Goal: Use online tool/utility: Use online tool/utility

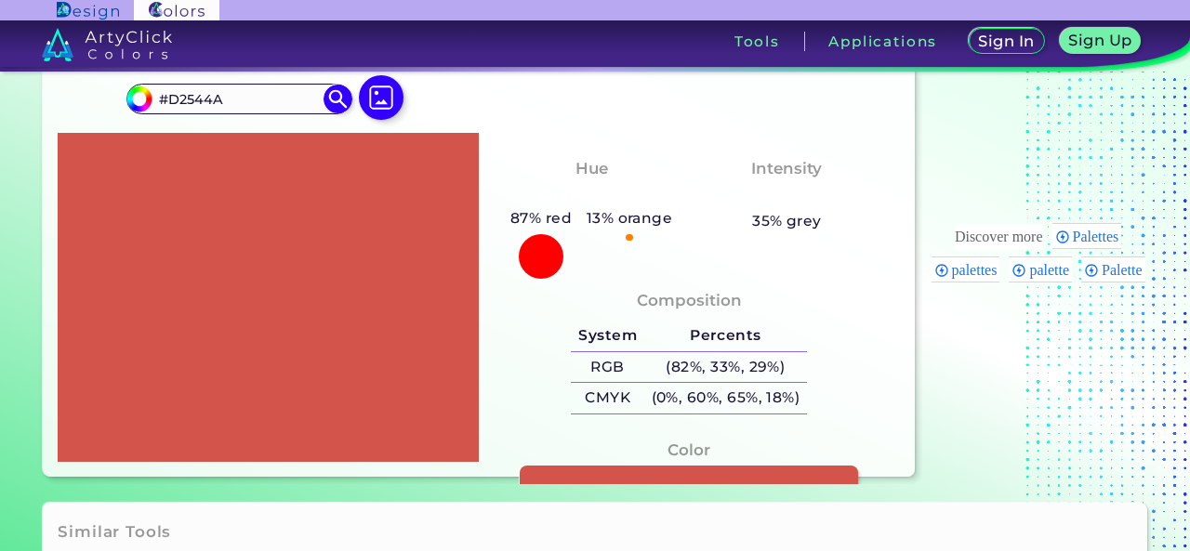
scroll to position [42, 0]
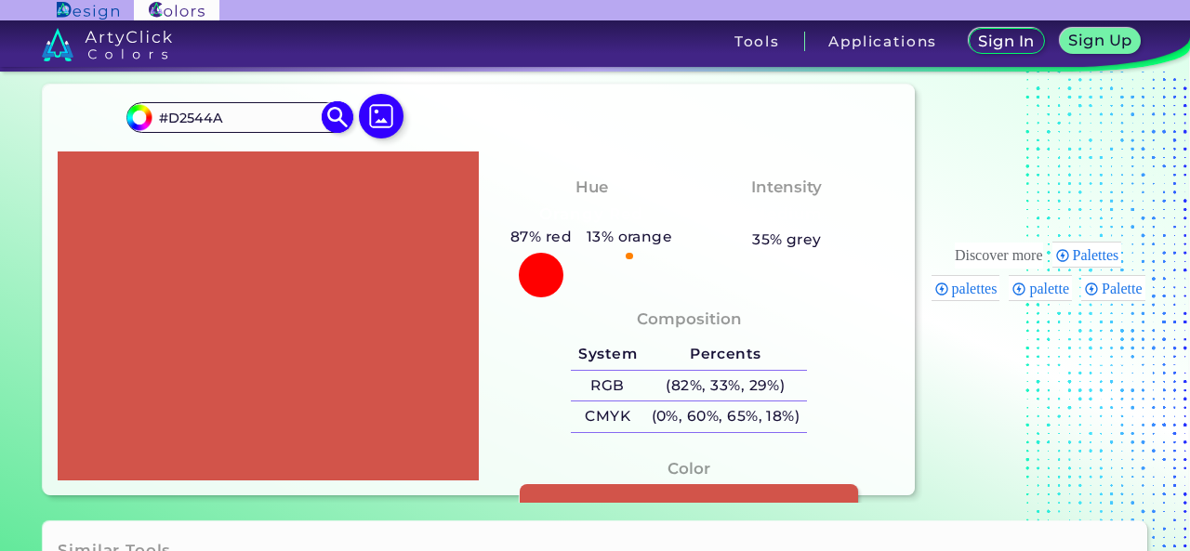
click at [240, 102] on div "#d2544a #D2544A Acadia ◉ Acid Green ◉ Aero Blue ◉ Alabaster ◉ Albescent White ◉…" at bounding box center [238, 117] width 225 height 30
drag, startPoint x: 234, startPoint y: 116, endPoint x: 151, endPoint y: 115, distance: 83.7
click at [151, 115] on div "#d2544a #D2544A Acadia ◉ Acid Green ◉ Aero Blue ◉ Alabaster ◉ Albescent White ◉…" at bounding box center [238, 117] width 225 height 30
paste input "47CCCC"
type input "#47CCCC"
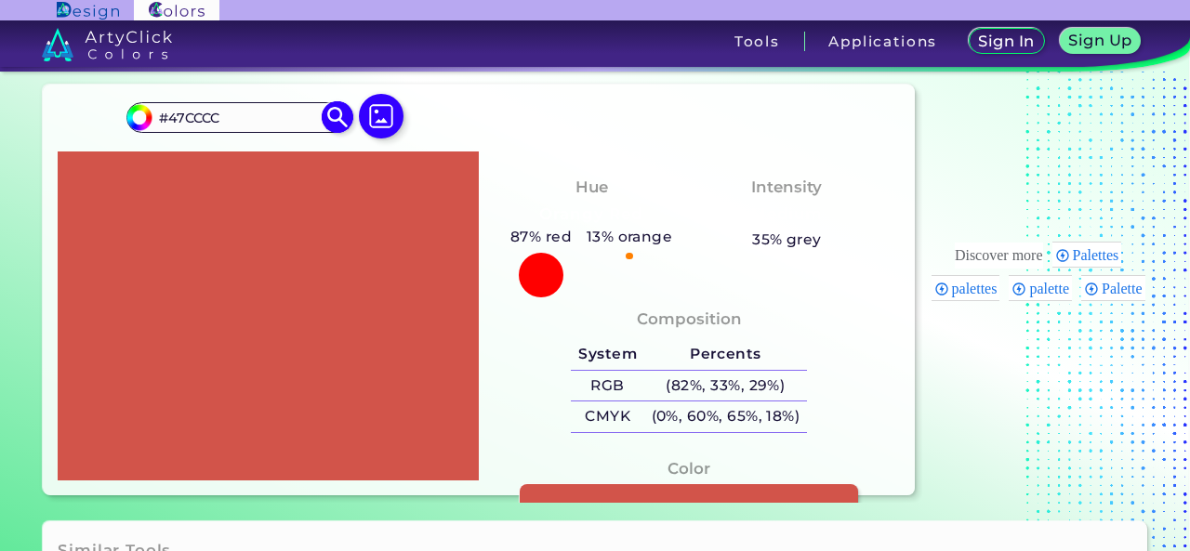
click at [338, 116] on img at bounding box center [338, 117] width 33 height 33
type input "#47cccc"
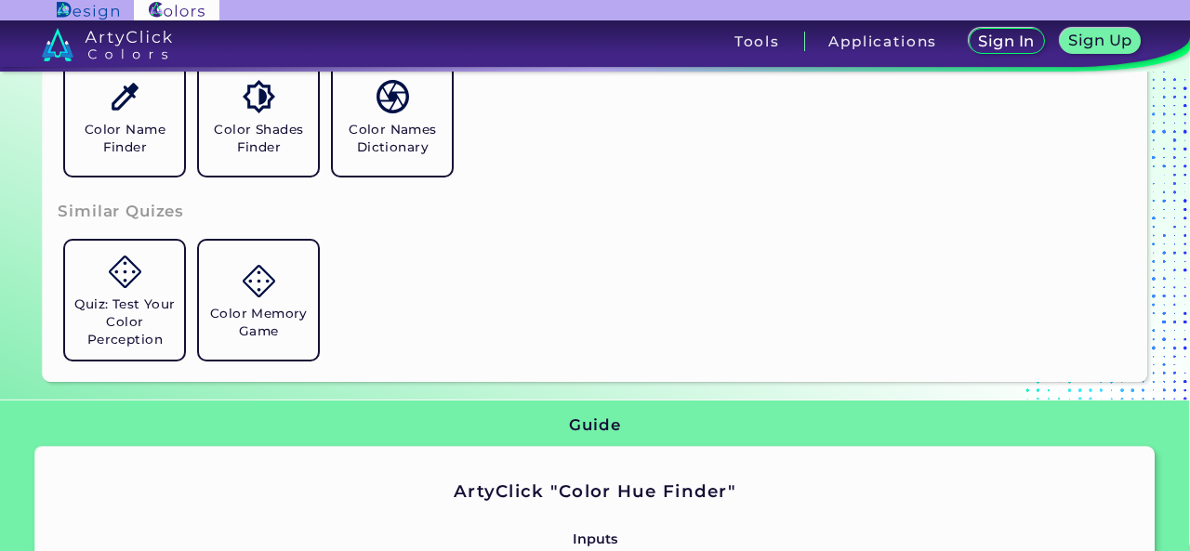
scroll to position [0, 0]
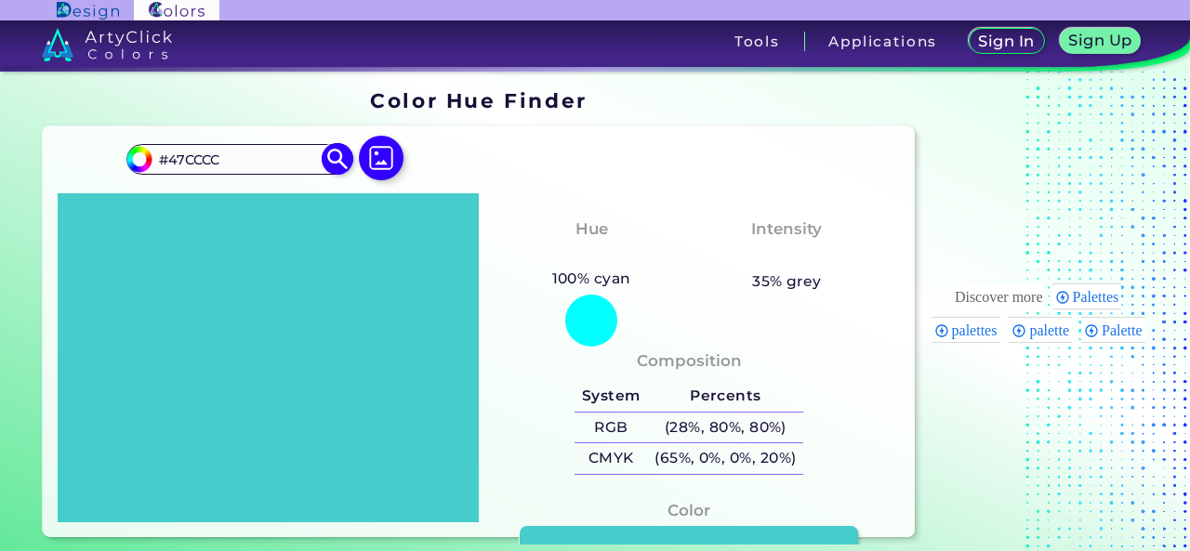
click at [344, 156] on img at bounding box center [338, 159] width 33 height 33
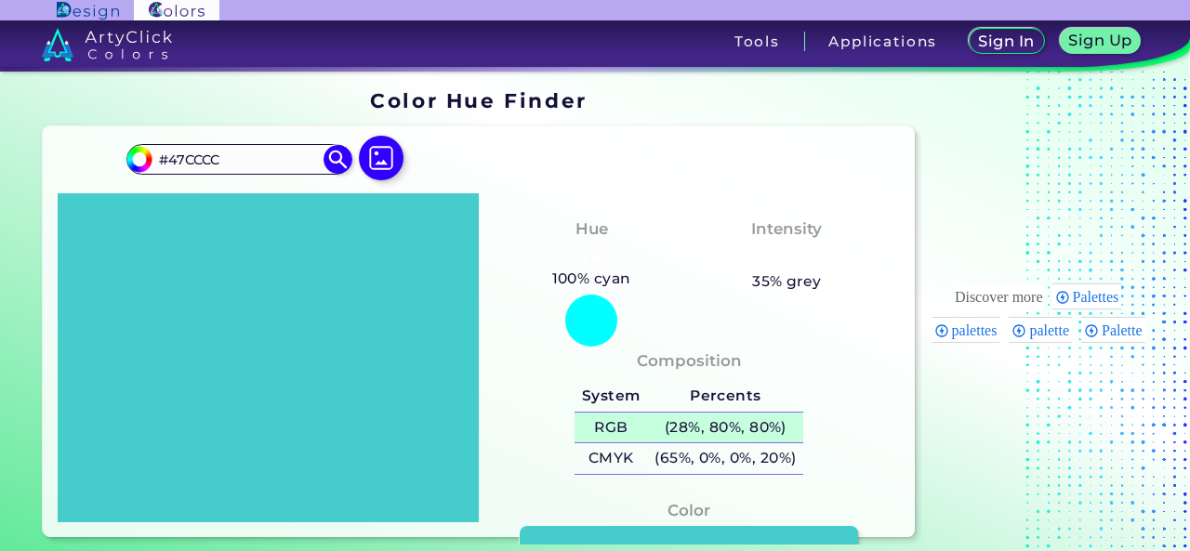
click at [649, 423] on h5 "(28%, 80%, 80%)" at bounding box center [725, 428] width 156 height 31
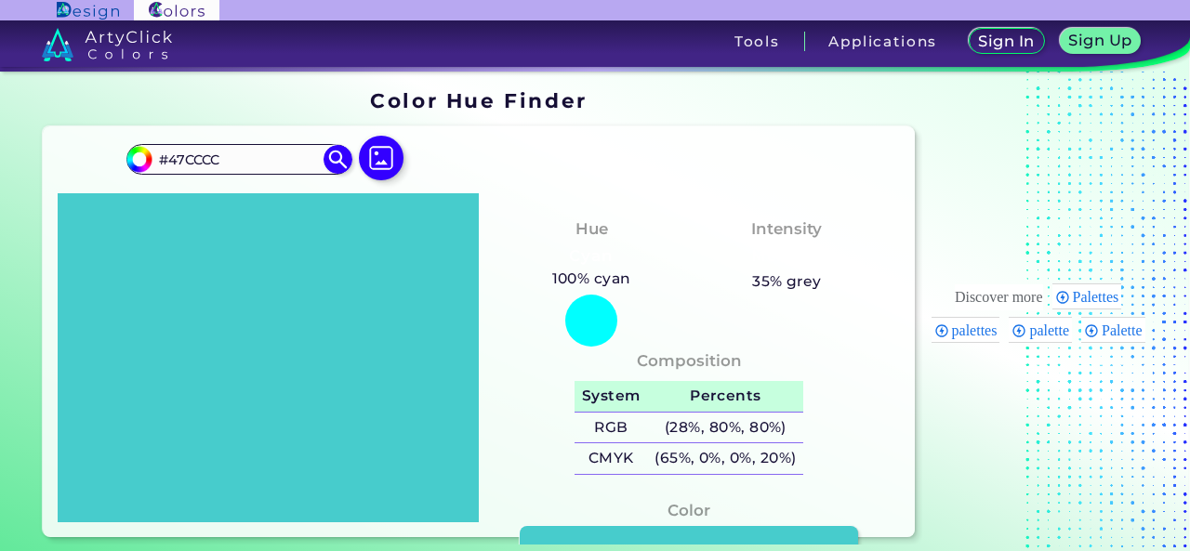
click at [645, 401] on h5 "System" at bounding box center [610, 396] width 73 height 31
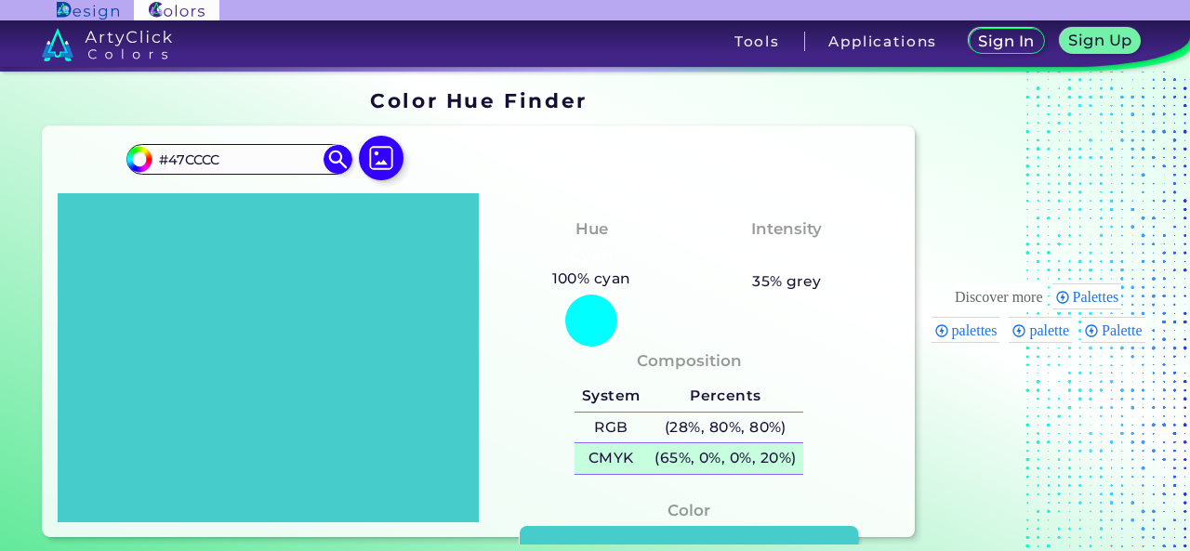
click at [667, 462] on h5 "(65%, 0%, 0%, 20%)" at bounding box center [725, 458] width 156 height 31
click at [587, 320] on div at bounding box center [591, 321] width 52 height 52
click at [409, 255] on div at bounding box center [268, 358] width 421 height 330
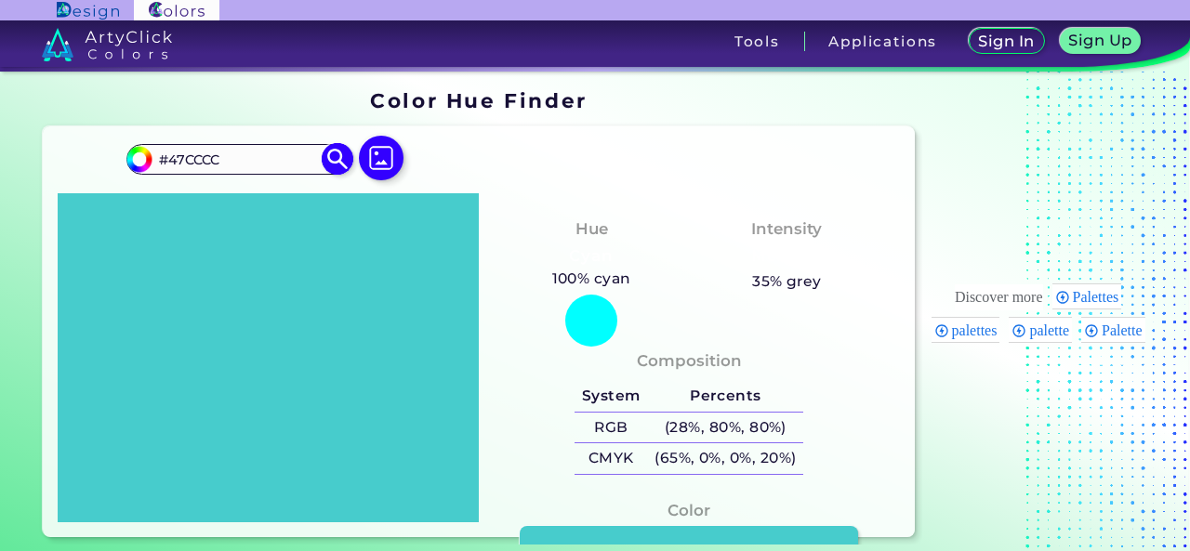
click at [221, 162] on input "#47CCCC" at bounding box center [238, 159] width 173 height 25
paste input "#4AC8D2"
click at [177, 155] on input "##4AC8D2" at bounding box center [238, 159] width 173 height 25
click at [256, 157] on input "#4AC8D2" at bounding box center [238, 159] width 173 height 25
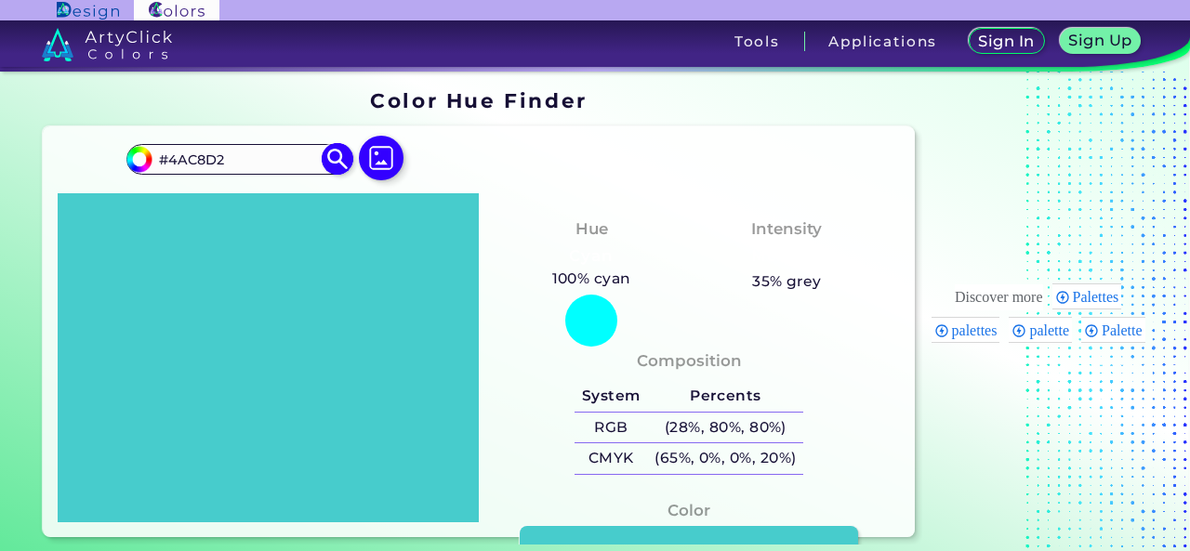
type input "#4AC8D2"
click at [341, 160] on img at bounding box center [338, 159] width 33 height 33
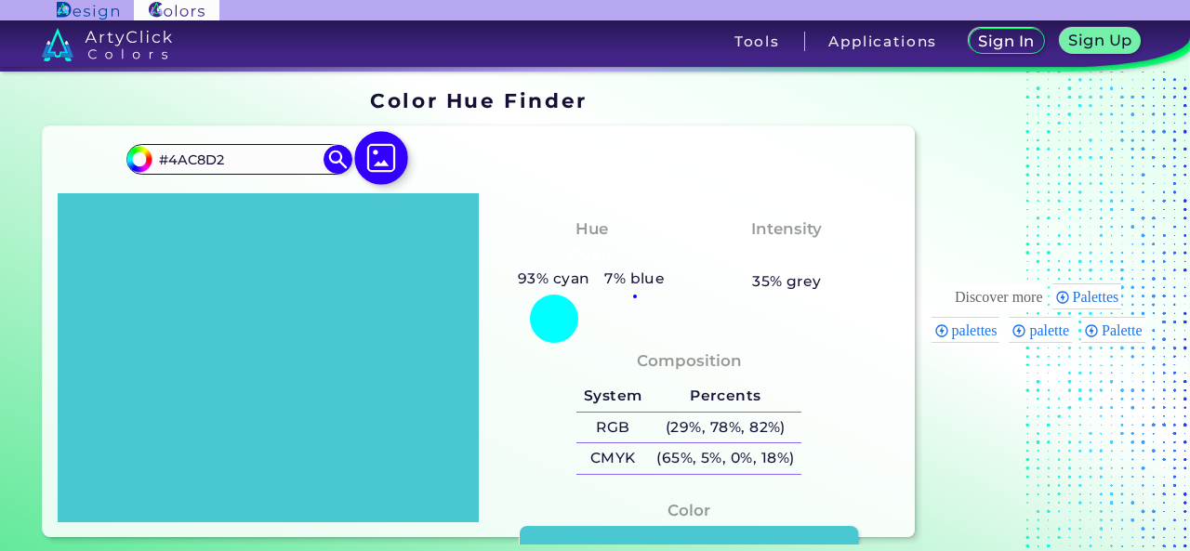
click at [383, 159] on img at bounding box center [381, 158] width 54 height 54
click at [0, 0] on input "file" at bounding box center [0, 0] width 0 height 0
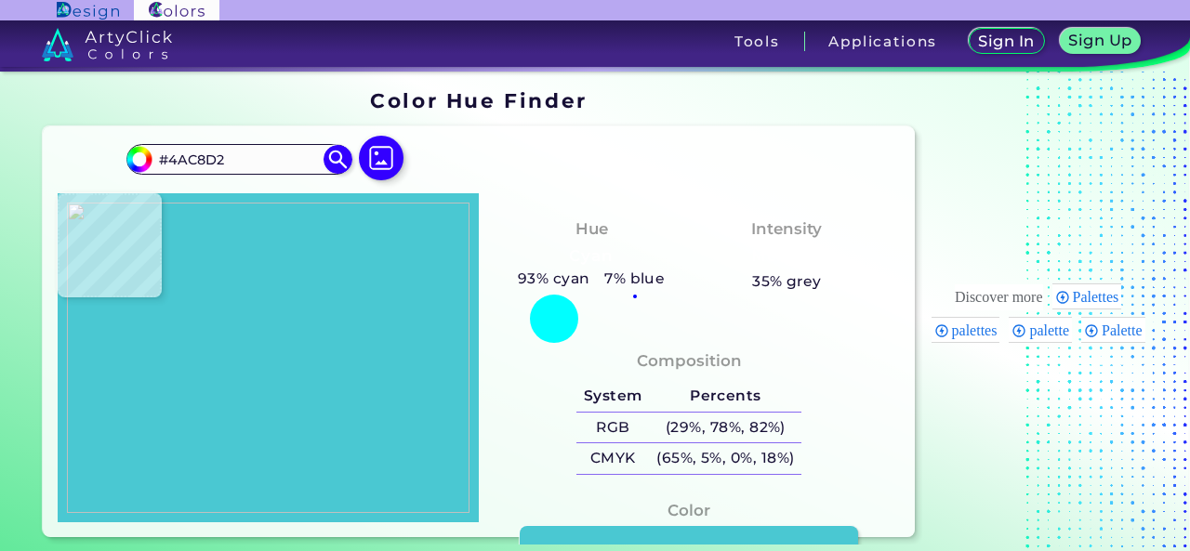
type input "#000000"
type input "#d2544a"
type input "#D2544A"
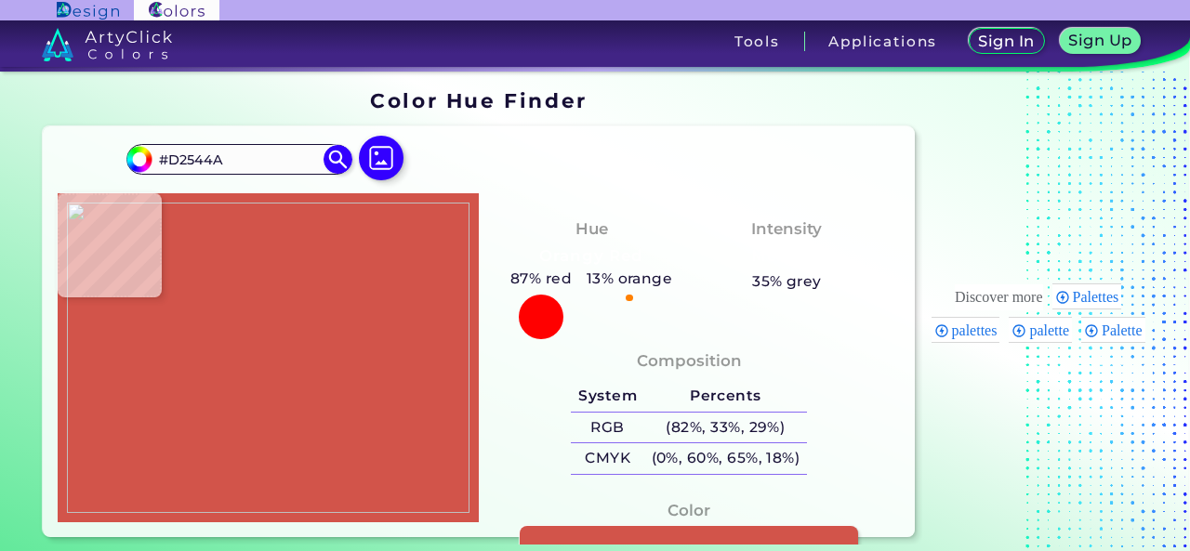
type input "#cd4236"
type input "#CD4236"
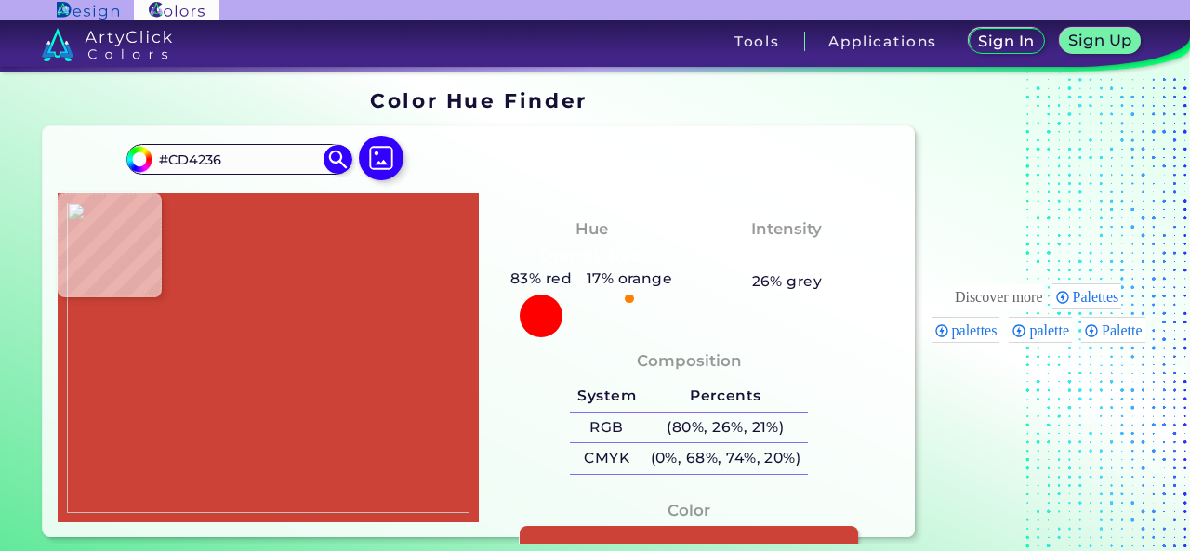
type input "#d2544a"
type input "#D2544A"
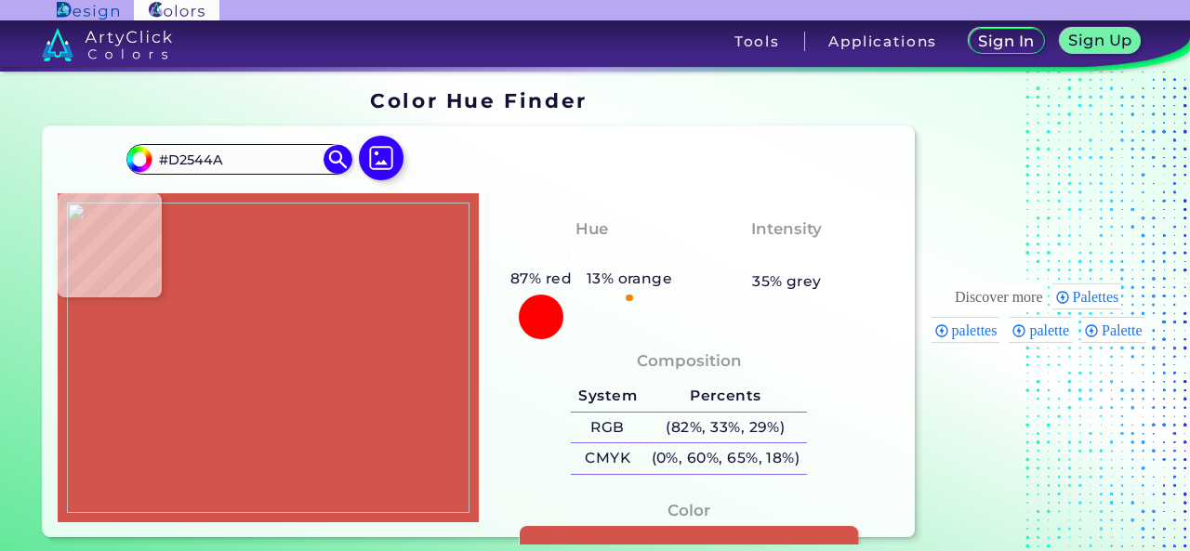
type input "#cd4236"
type input "#CD4236"
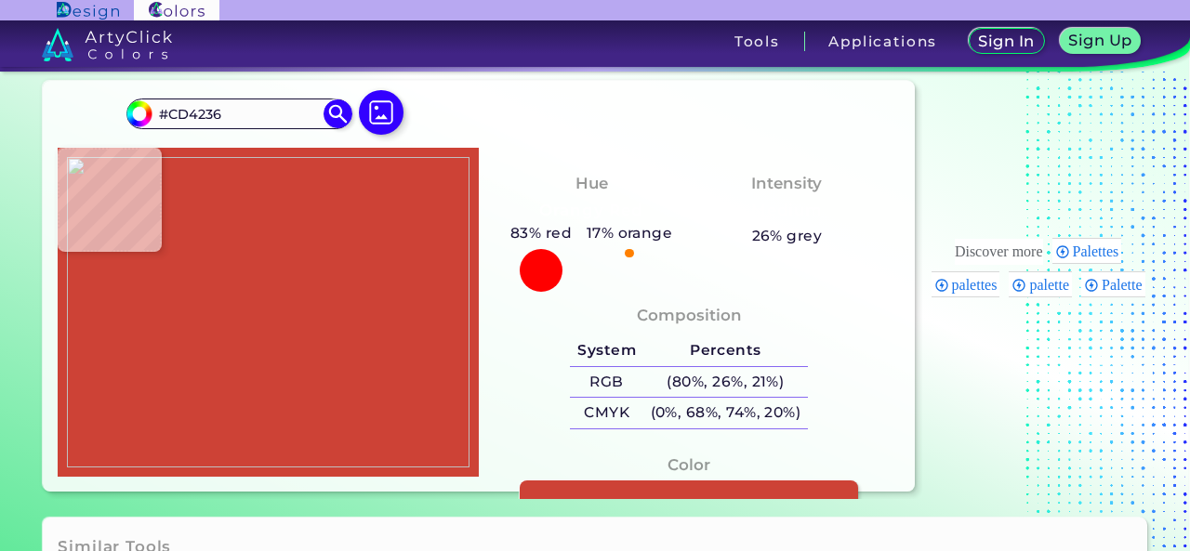
scroll to position [11, 0]
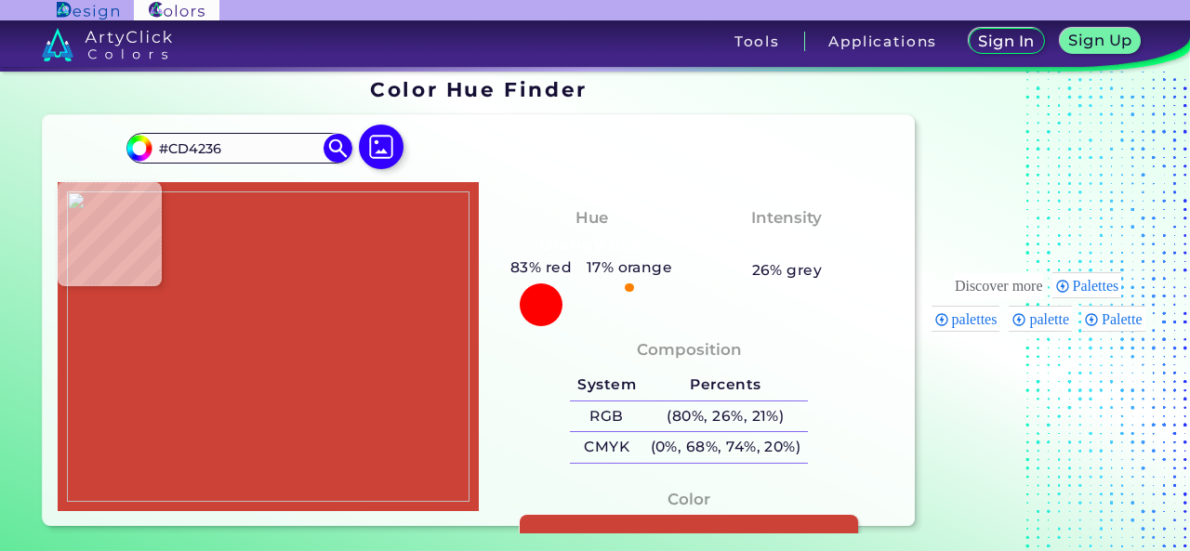
type input "#d2544a"
type input "#D2544A"
type input "#f5f5f5"
type input "#F5F5F5"
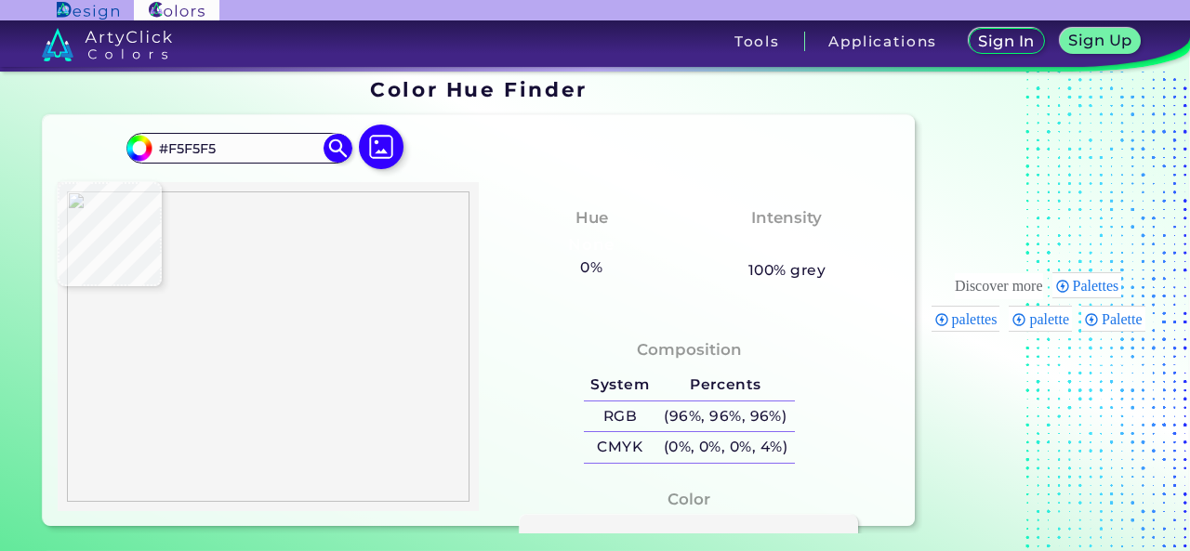
type input "#6f8197"
type input "#6F8197"
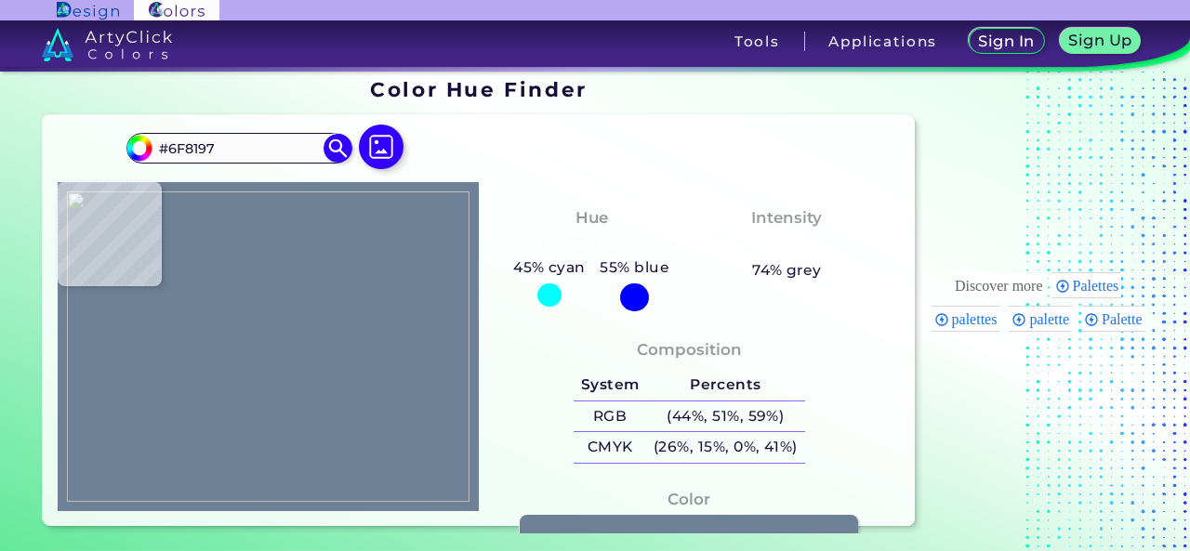
type input "#f5f5f5"
type input "#F5F5F5"
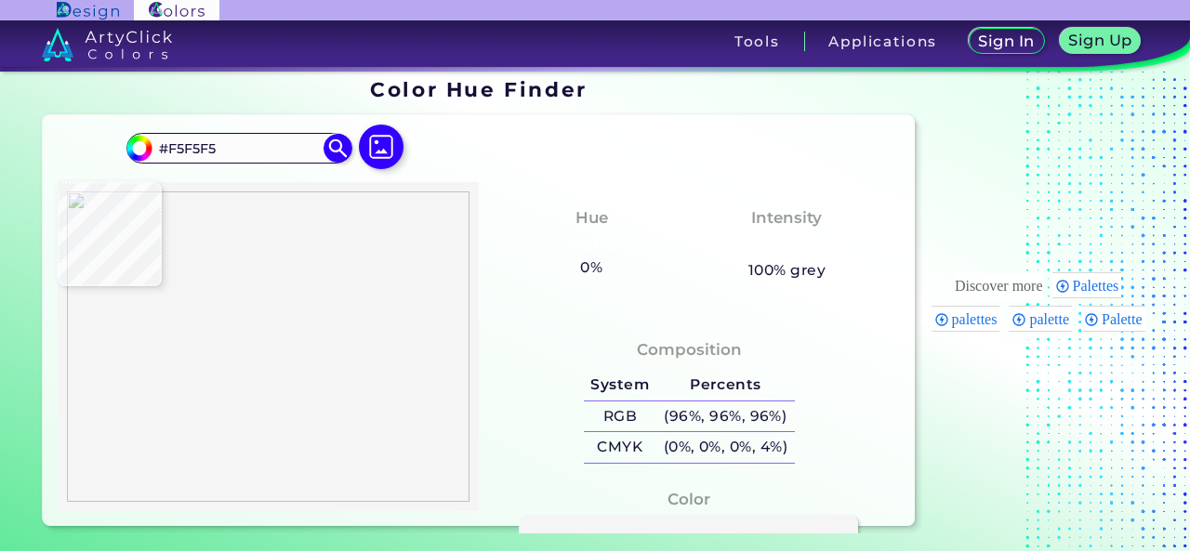
type input "#d2544a"
type input "#D2544A"
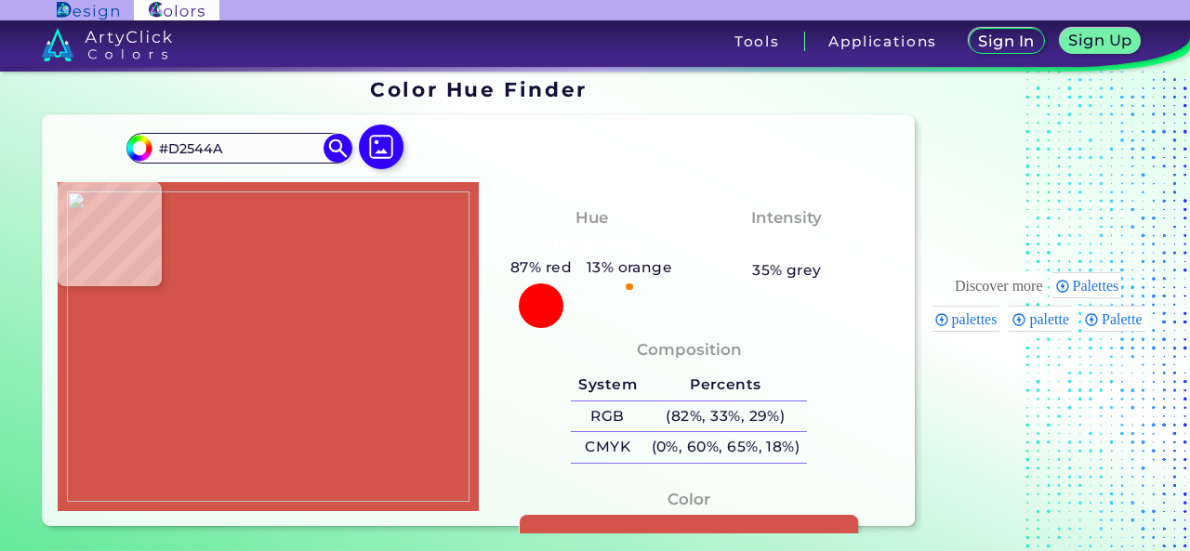
type input "#cd4236"
type input "#CD4236"
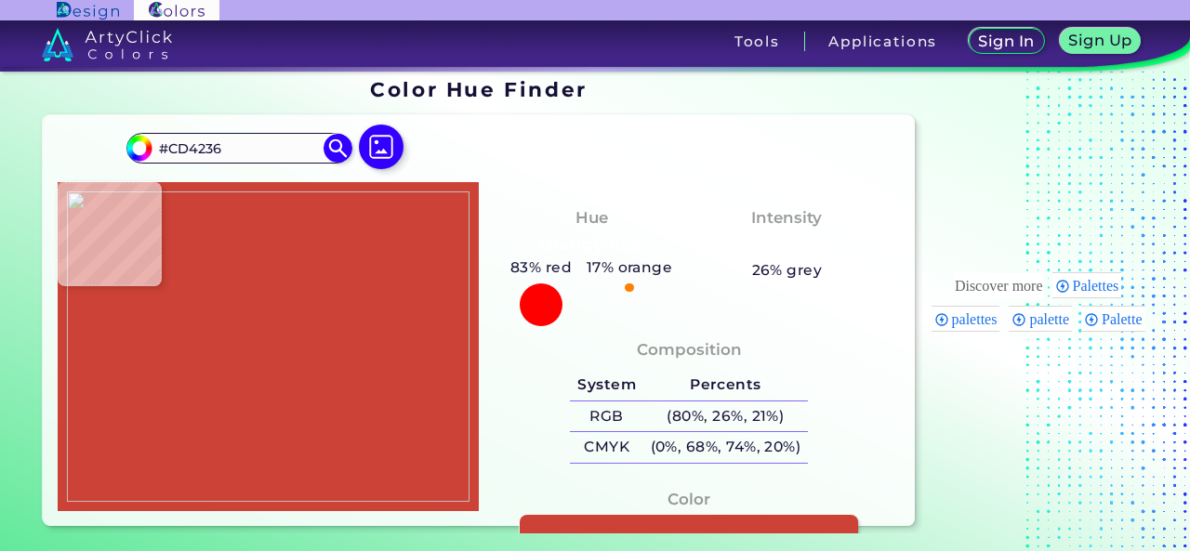
type input "#d2544a"
type input "#D2544A"
type input "#f5f5f5"
type input "#F5F5F5"
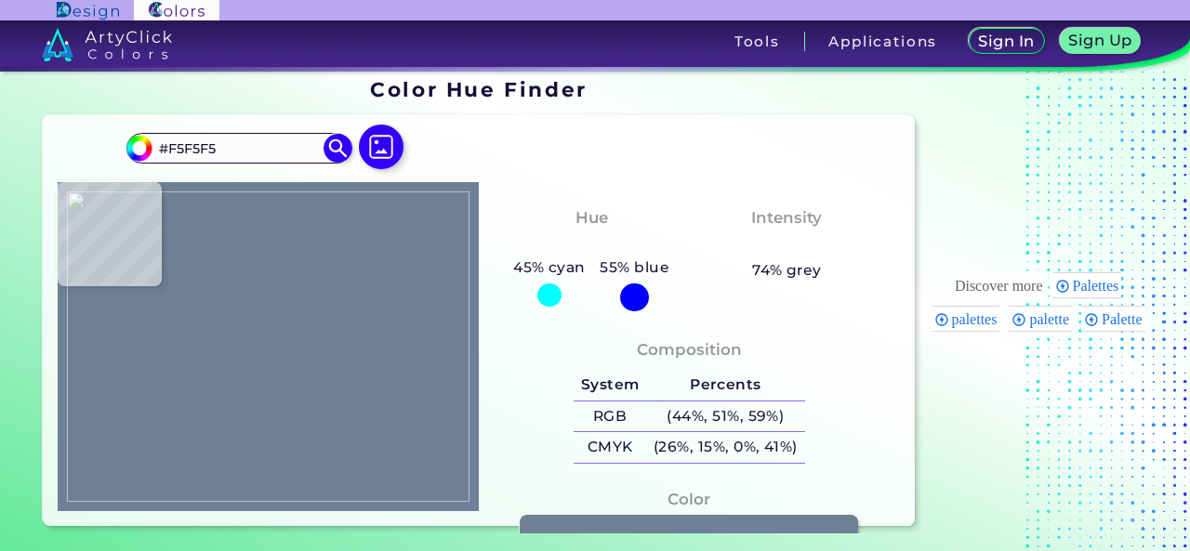
type input "#6f8197"
type input "#6F8197"
type input "#1c375b"
type input "#1C375B"
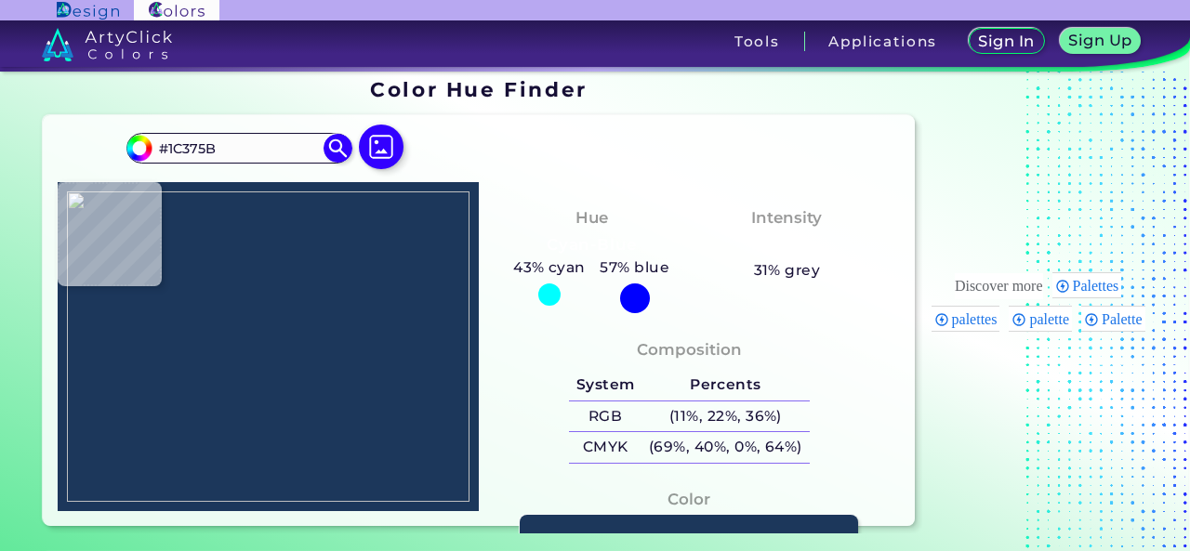
type input "#6f8197"
type input "#6F8197"
type input "#f5f5f5"
type input "#F5F5F5"
type input "#000000"
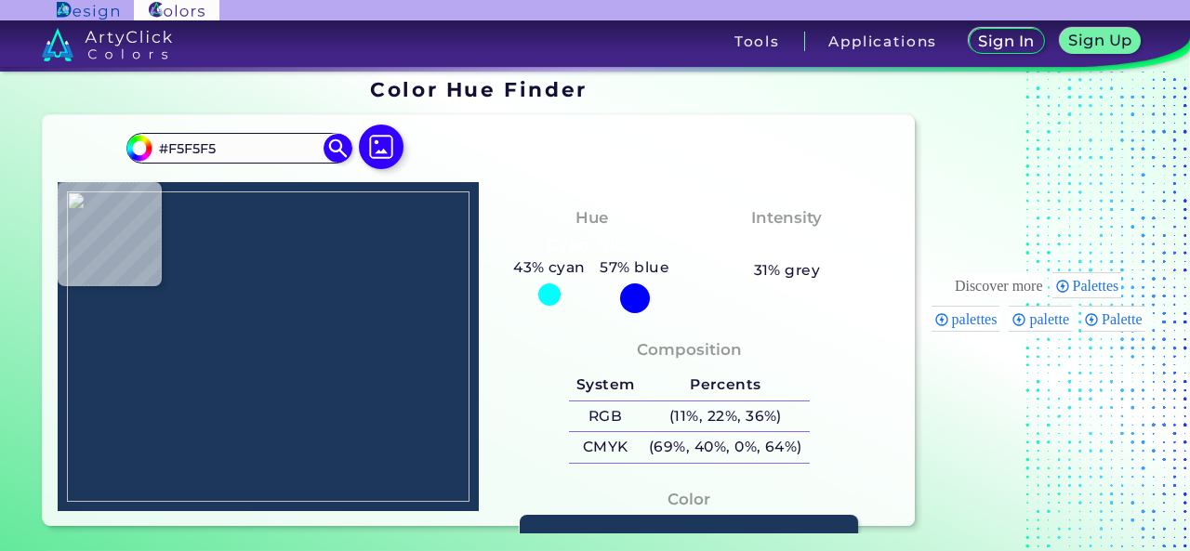
type input "#000000"
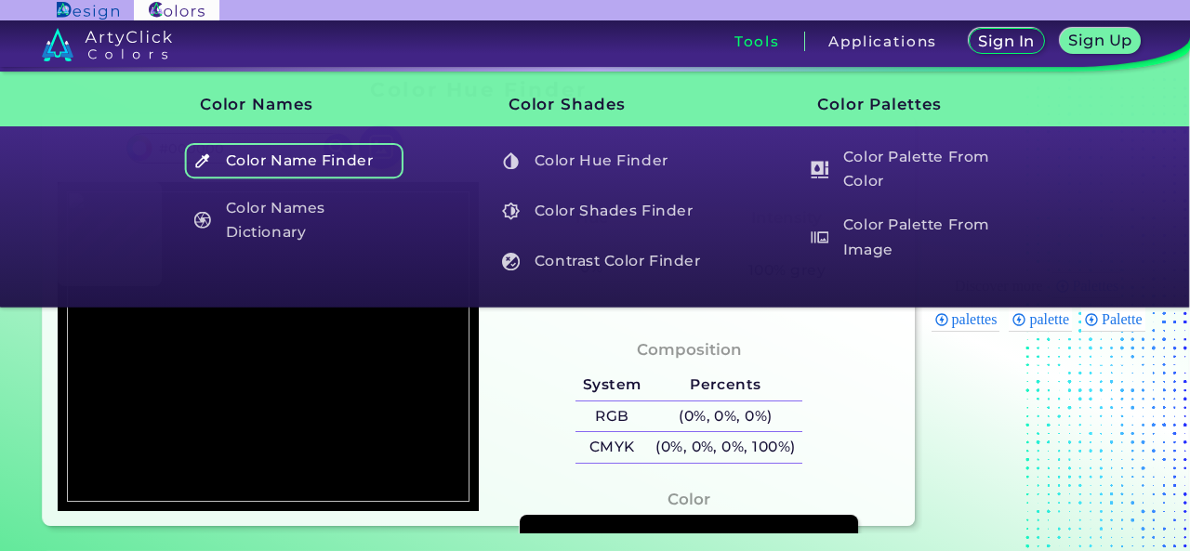
click at [308, 158] on h5 "Color Name Finder" at bounding box center [293, 160] width 218 height 35
